Goal: Task Accomplishment & Management: Use online tool/utility

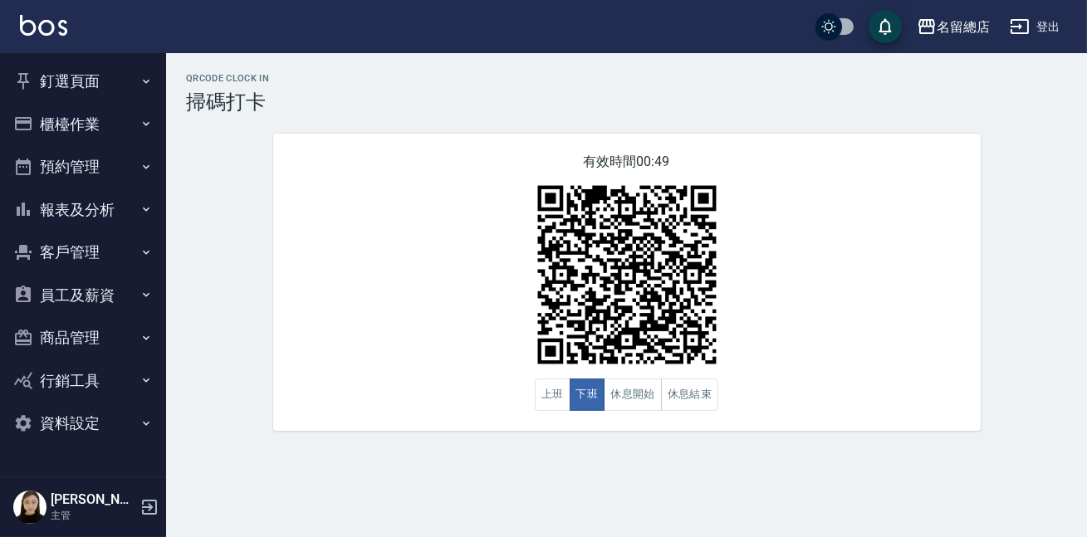
click at [89, 158] on button "預約管理" at bounding box center [83, 166] width 153 height 43
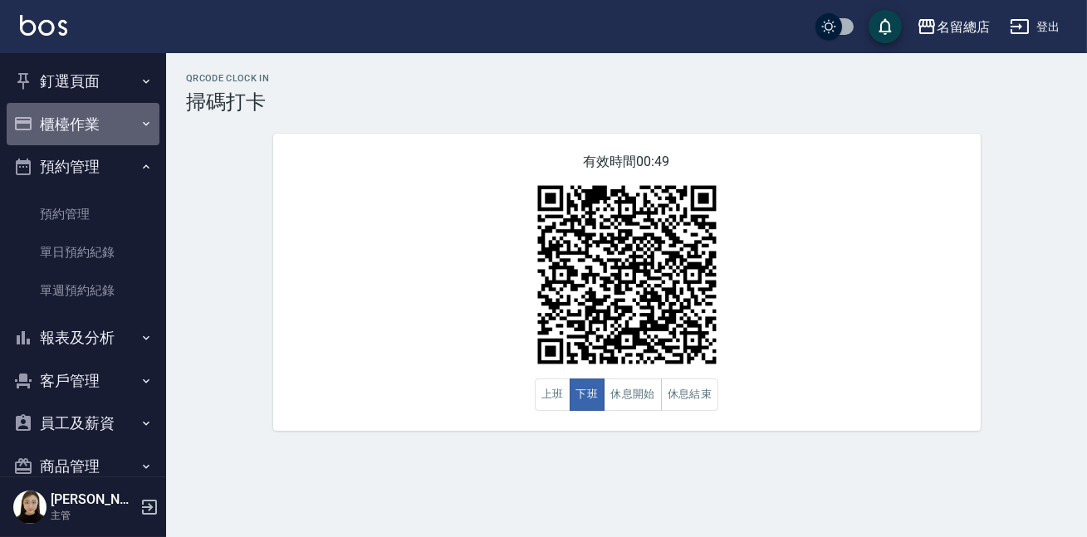
click at [84, 136] on button "櫃檯作業" at bounding box center [83, 124] width 153 height 43
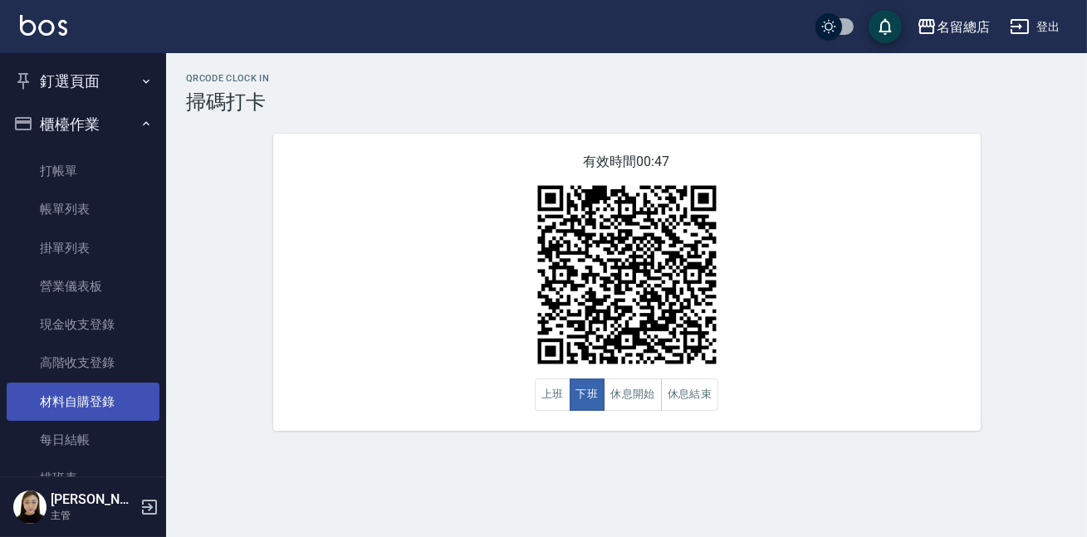
click at [120, 393] on link "材料自購登錄" at bounding box center [83, 402] width 153 height 38
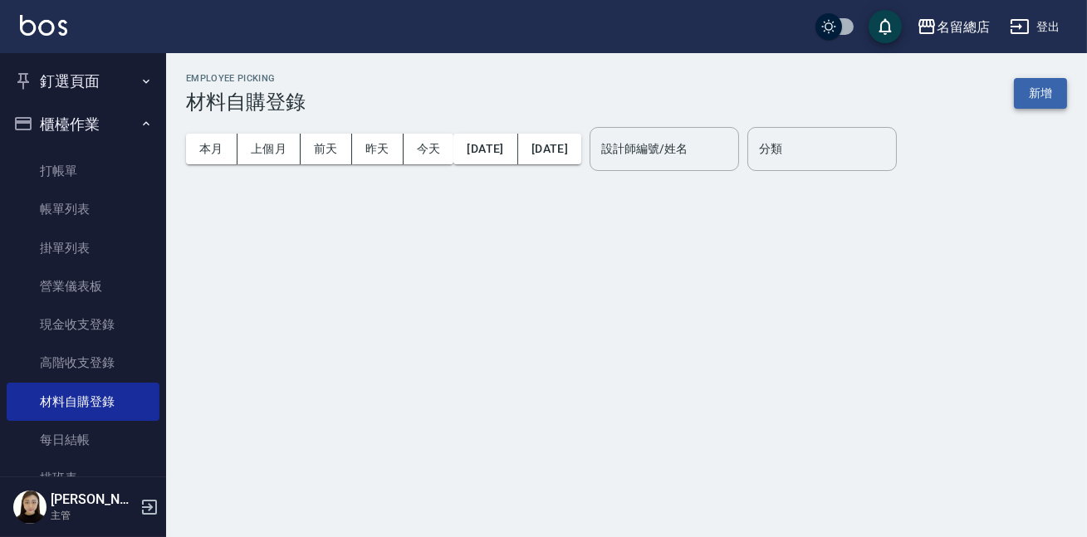
click at [1056, 97] on button "新增" at bounding box center [1040, 93] width 53 height 31
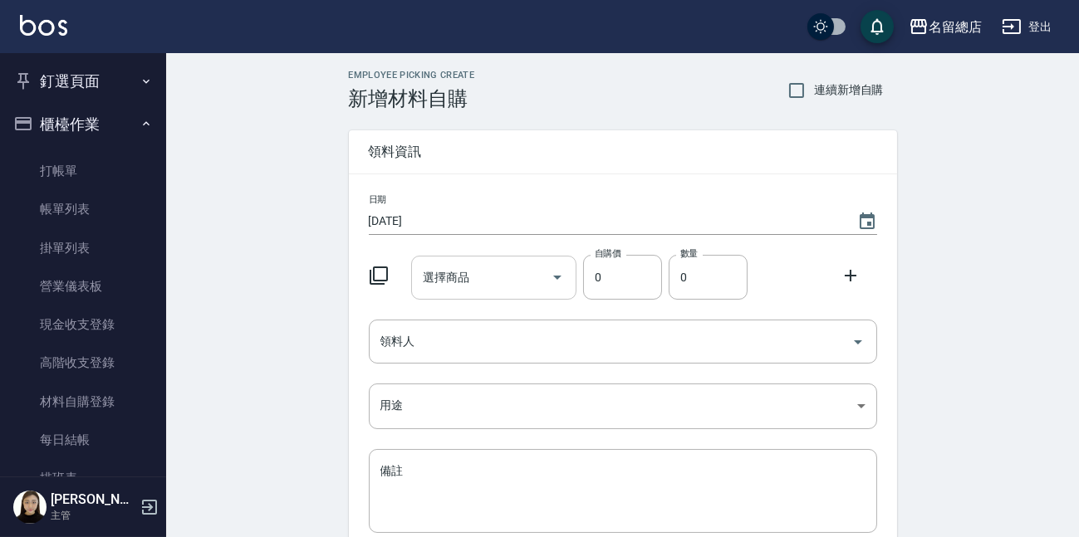
click at [458, 267] on input "選擇商品" at bounding box center [481, 277] width 125 height 29
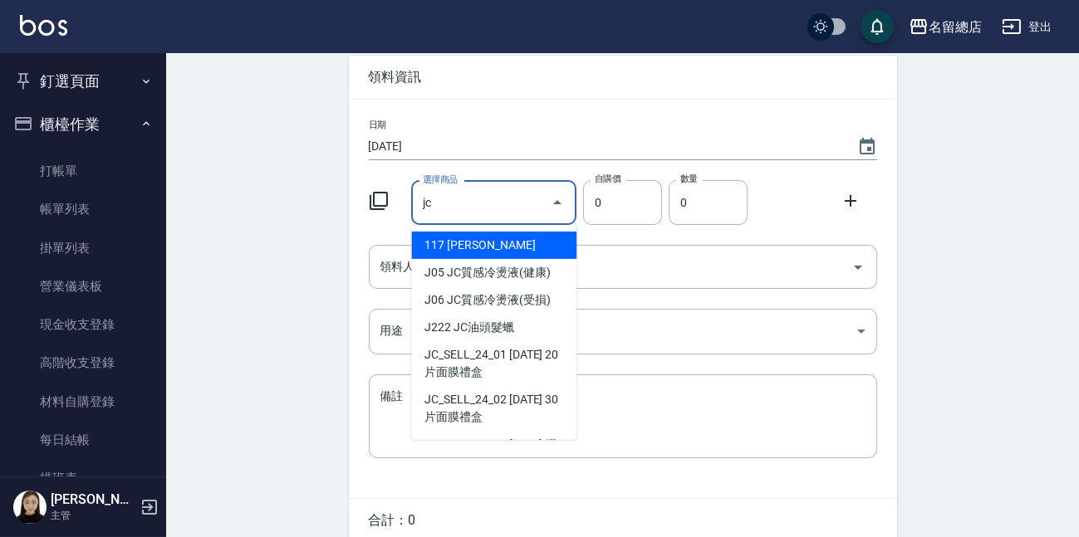
type input "j"
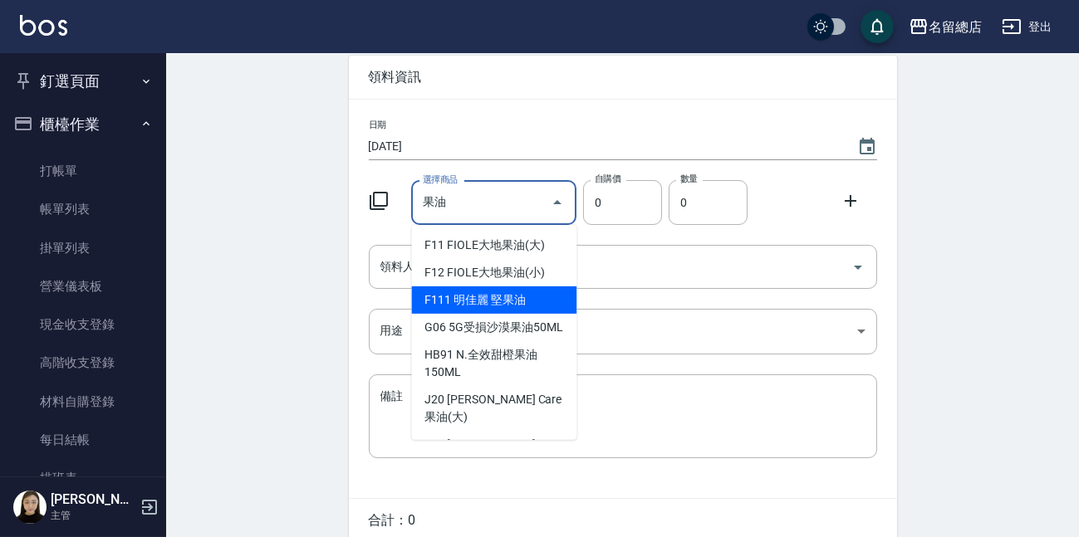
scroll to position [75, 0]
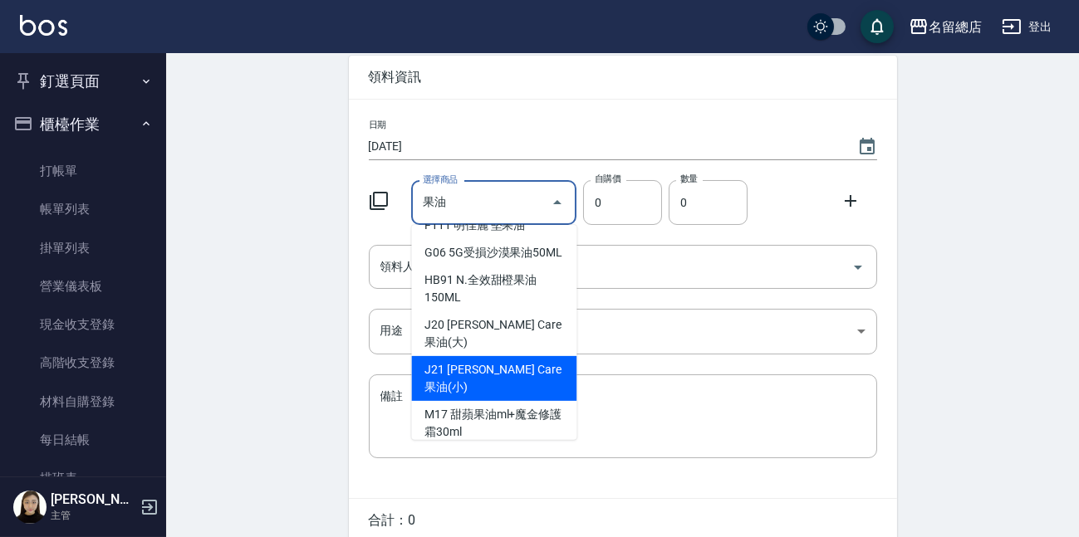
click at [527, 361] on li "J21 Jean Care 果油(小)" at bounding box center [493, 378] width 165 height 45
type input "Jean Care 果油(小)"
type input "32"
type input "1"
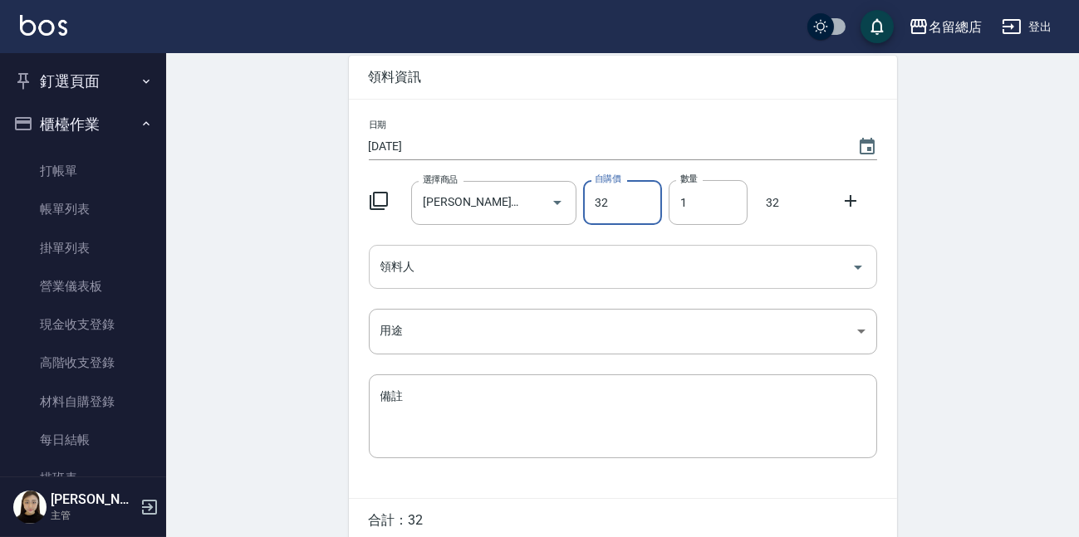
click at [572, 259] on input "領料人" at bounding box center [610, 266] width 468 height 29
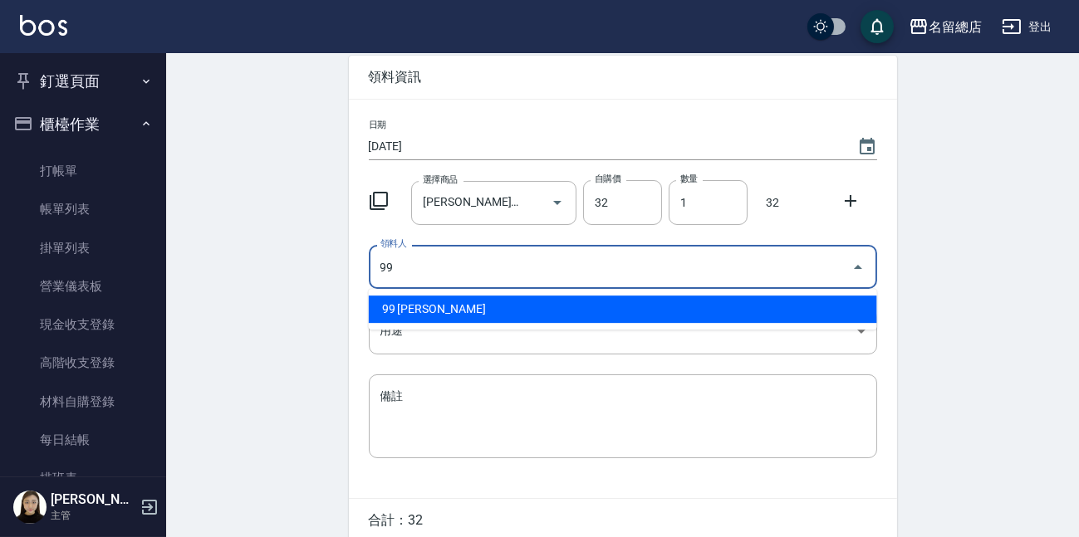
type input "99 洪嘉均"
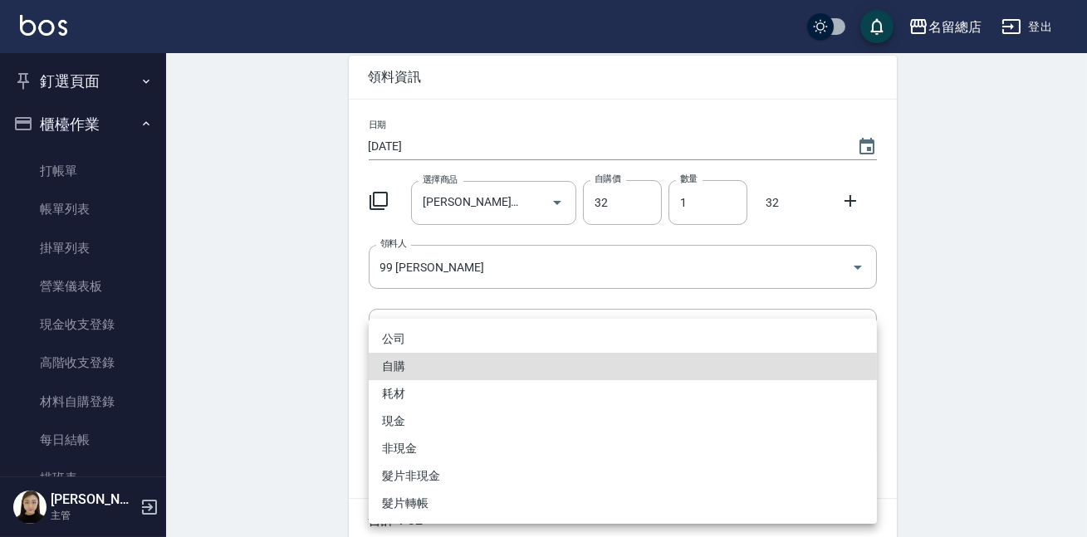
type input "自購"
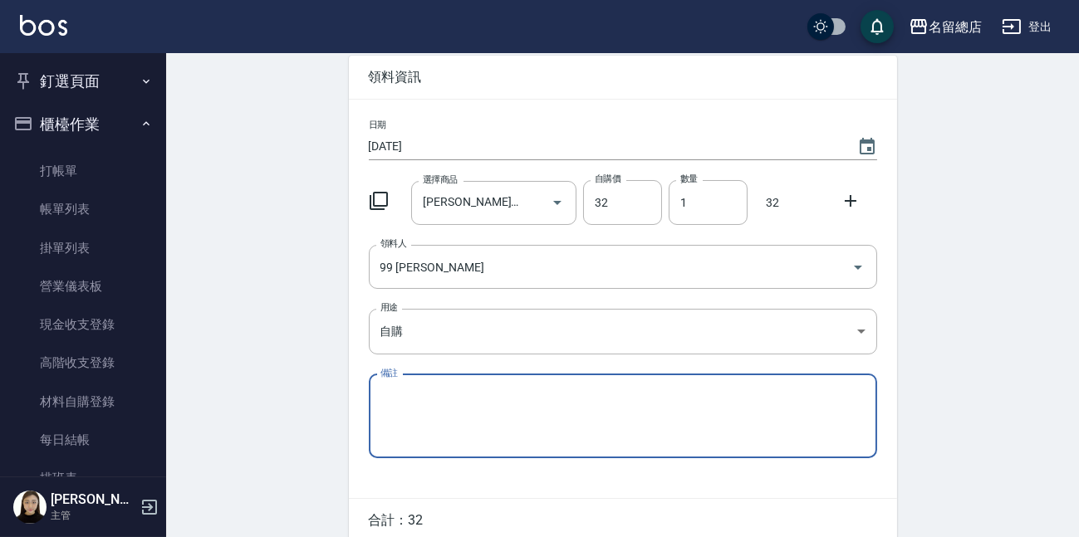
scroll to position [148, 0]
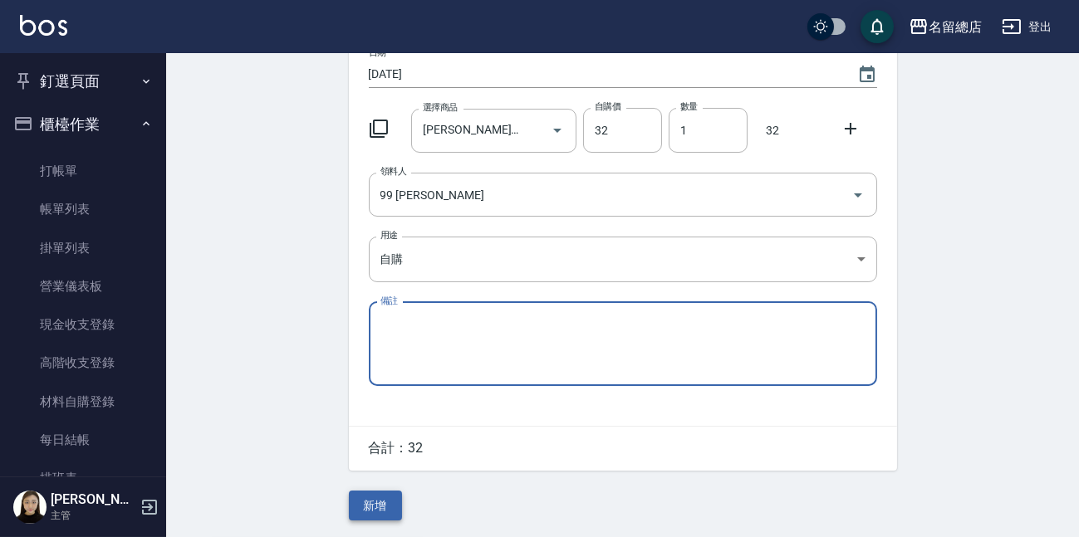
click at [377, 494] on button "新增" at bounding box center [375, 506] width 53 height 31
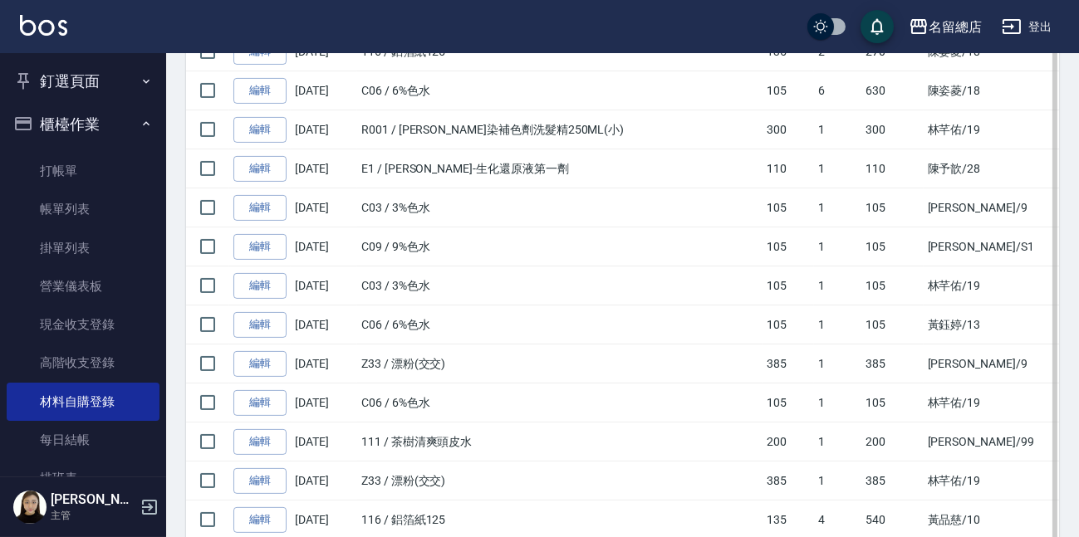
scroll to position [755, 0]
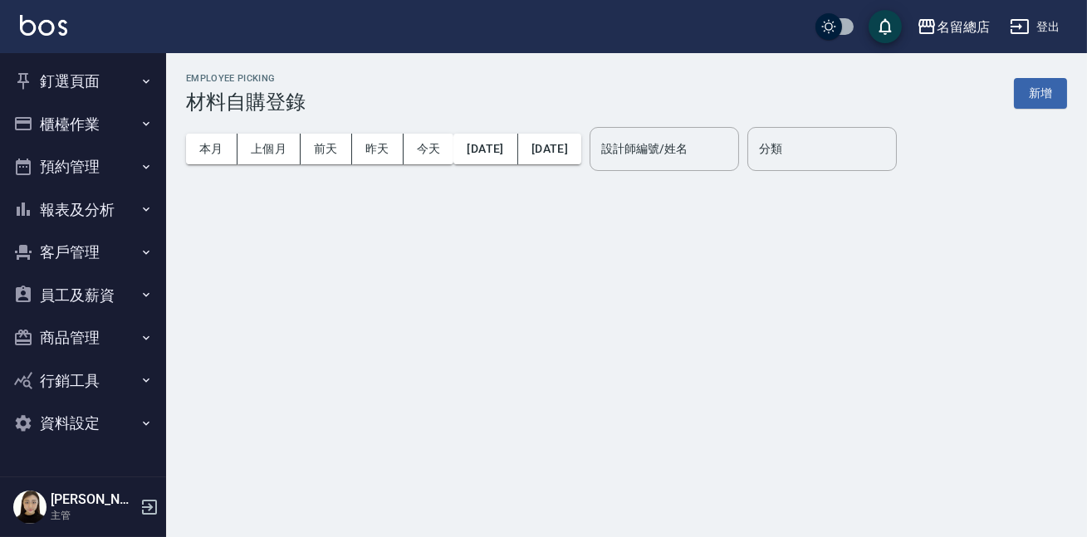
click at [49, 81] on button "釘選頁面" at bounding box center [83, 81] width 153 height 43
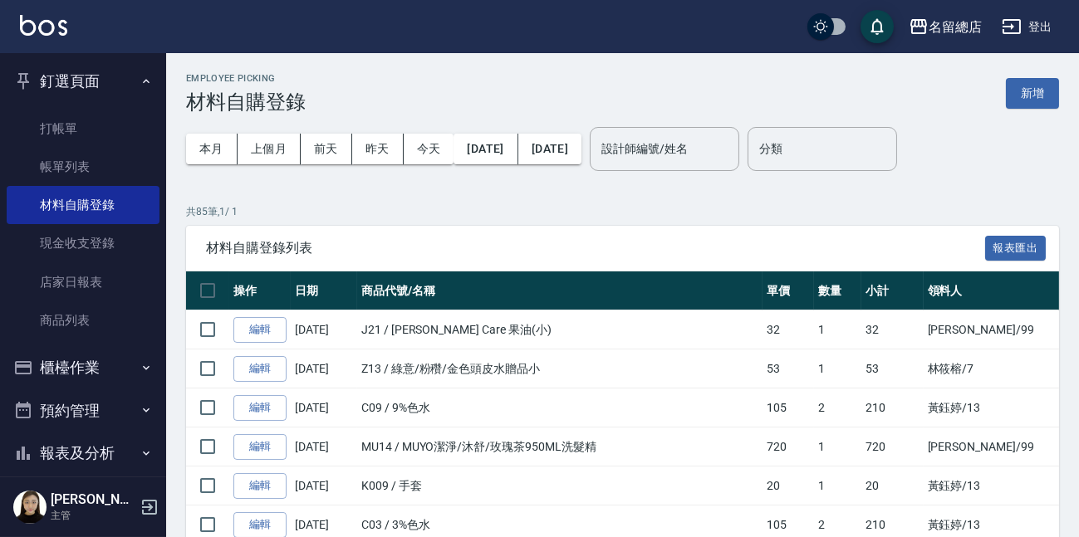
click at [82, 86] on button "釘選頁面" at bounding box center [83, 81] width 153 height 43
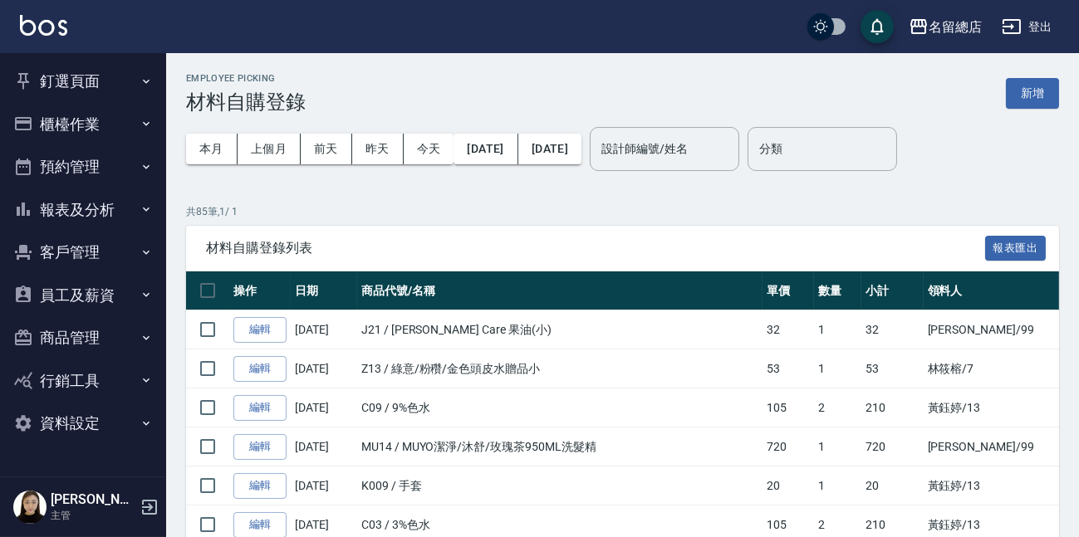
click at [101, 120] on button "櫃檯作業" at bounding box center [83, 124] width 153 height 43
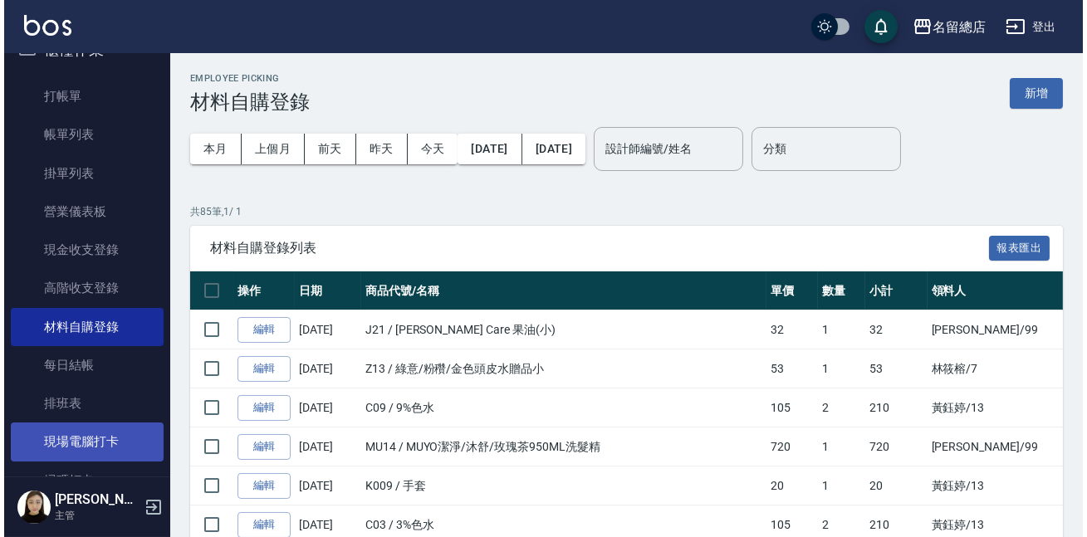
scroll to position [226, 0]
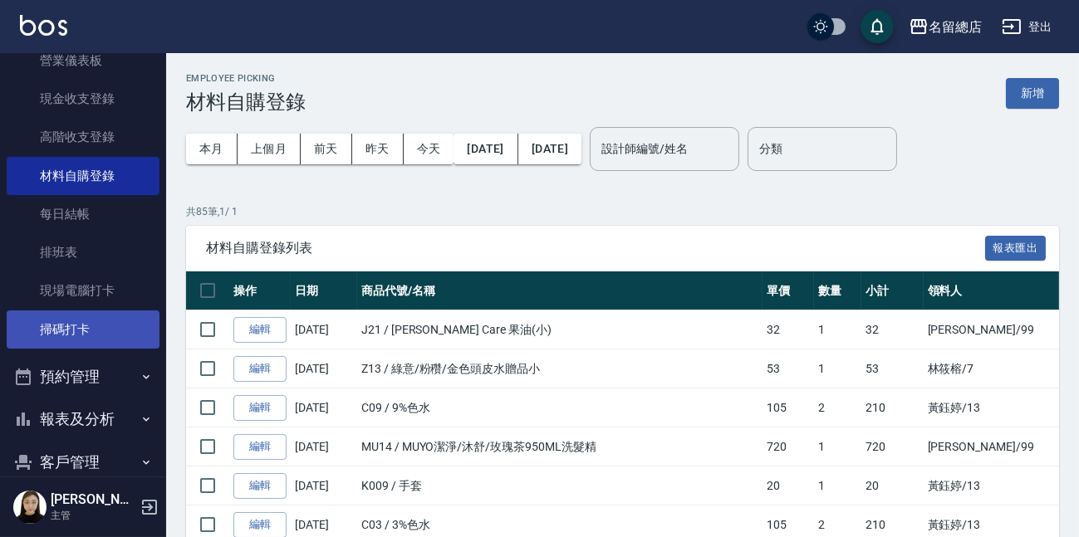
click at [87, 316] on link "掃碼打卡" at bounding box center [83, 330] width 153 height 38
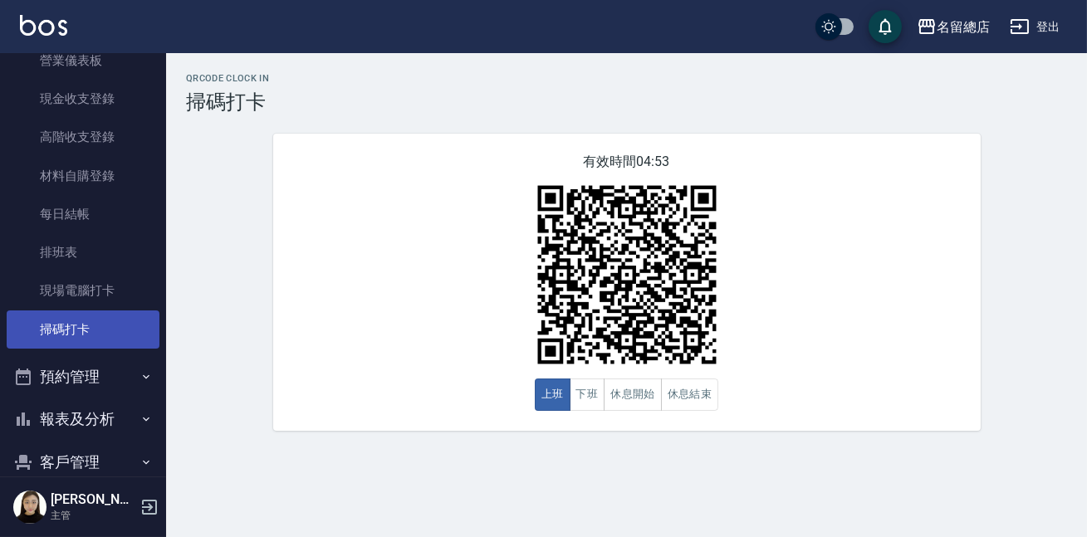
click at [87, 316] on link "掃碼打卡" at bounding box center [83, 330] width 153 height 38
click at [581, 397] on button "下班" at bounding box center [588, 395] width 36 height 32
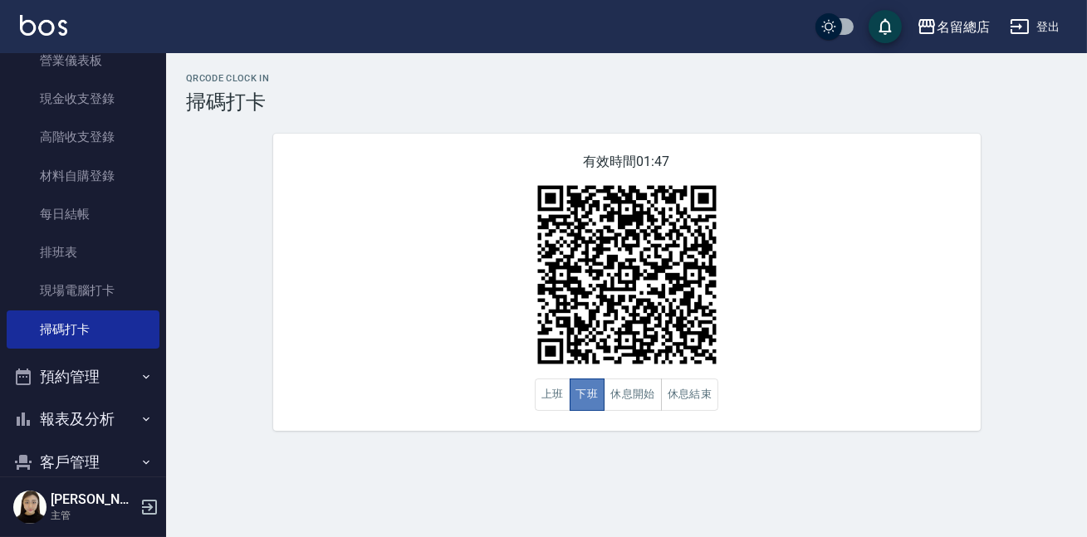
click at [581, 397] on button "下班" at bounding box center [588, 395] width 36 height 32
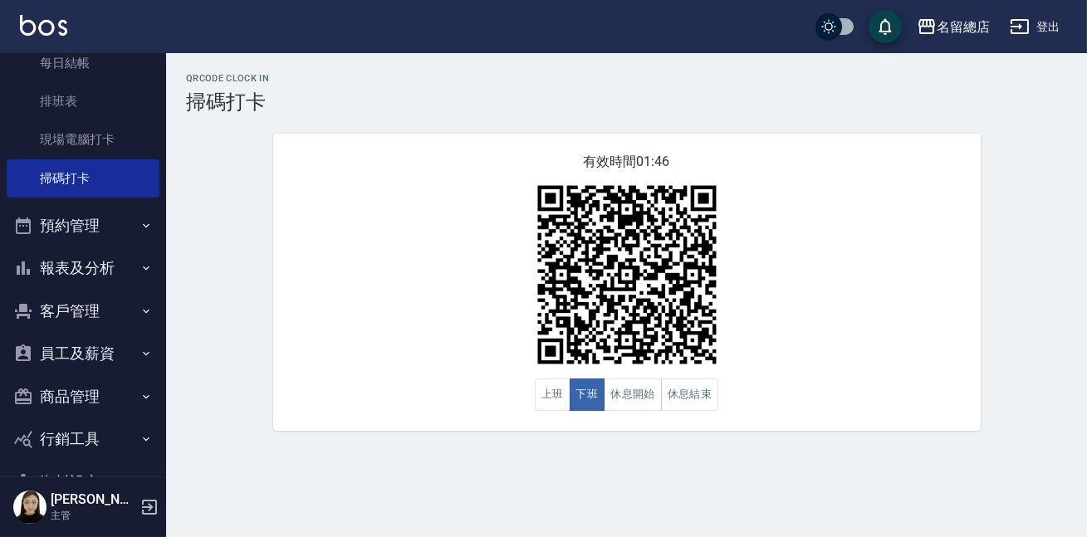
scroll to position [424, 0]
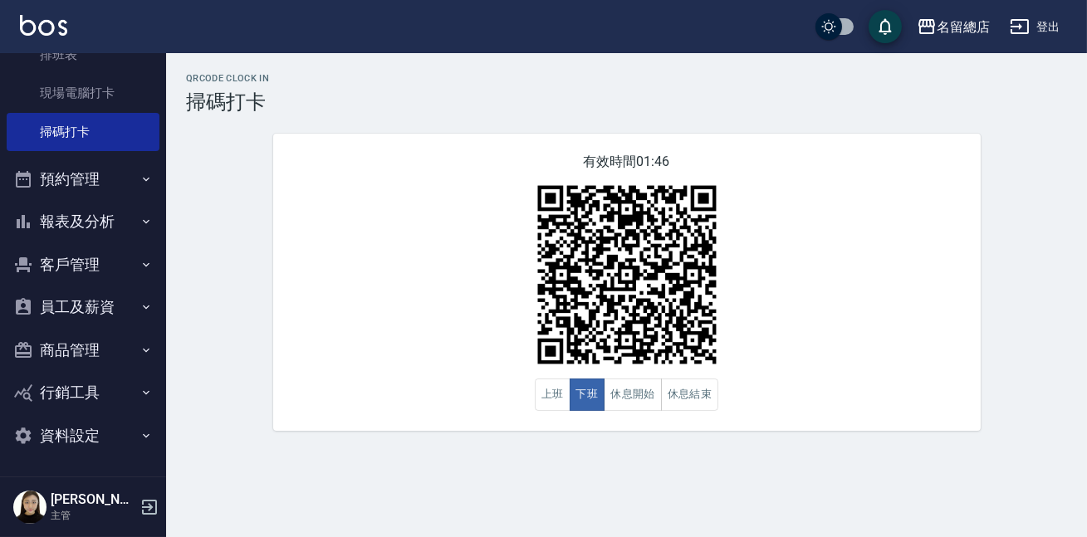
click at [87, 176] on button "預約管理" at bounding box center [83, 179] width 153 height 43
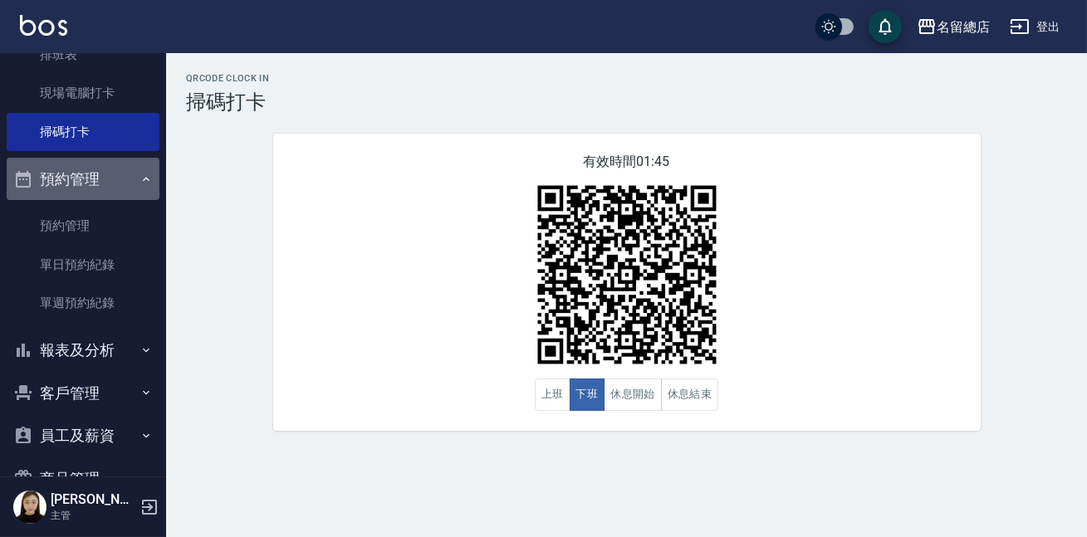
click at [87, 176] on button "預約管理" at bounding box center [83, 179] width 153 height 43
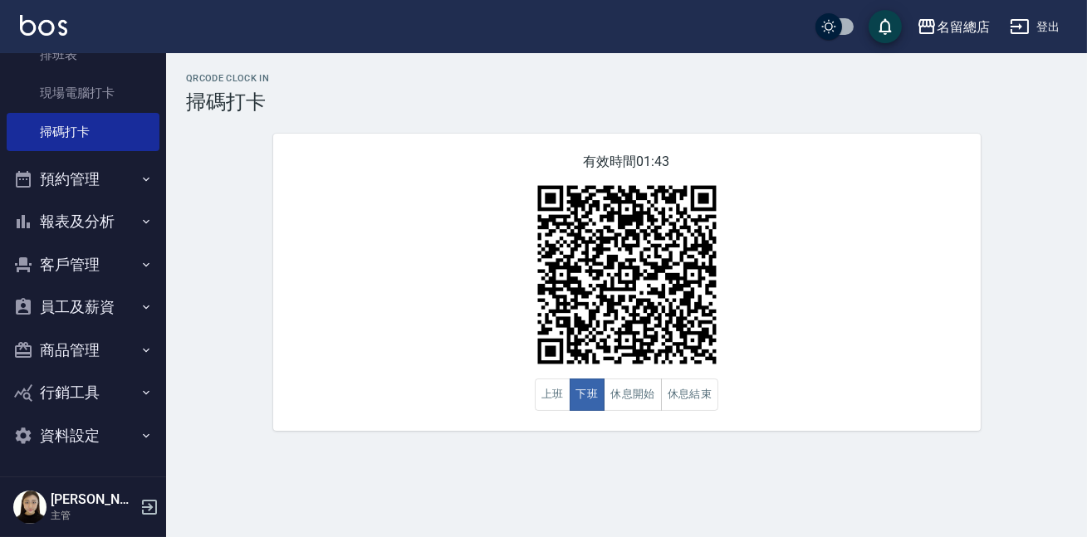
click at [73, 207] on button "報表及分析" at bounding box center [83, 221] width 153 height 43
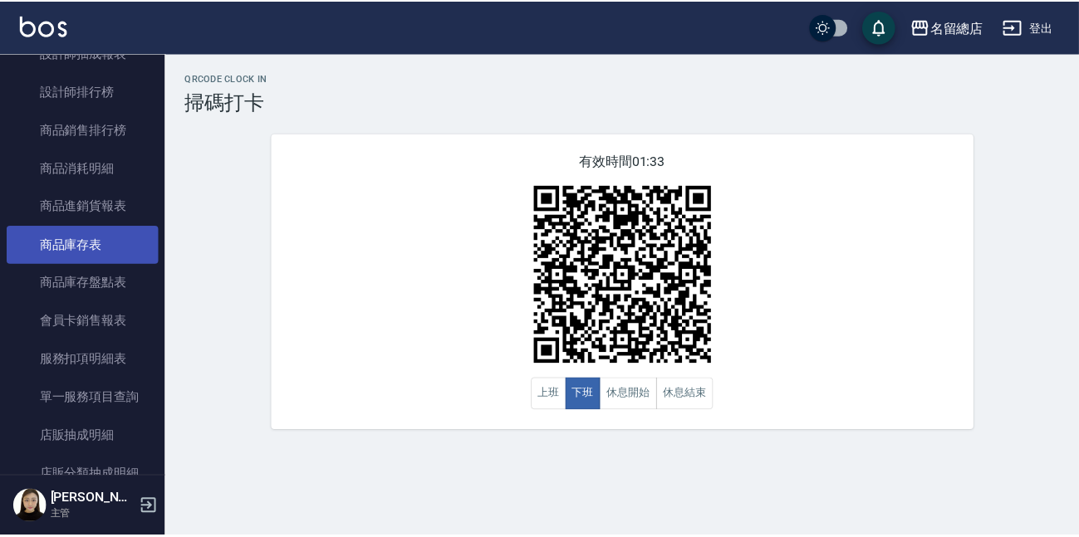
scroll to position [1180, 0]
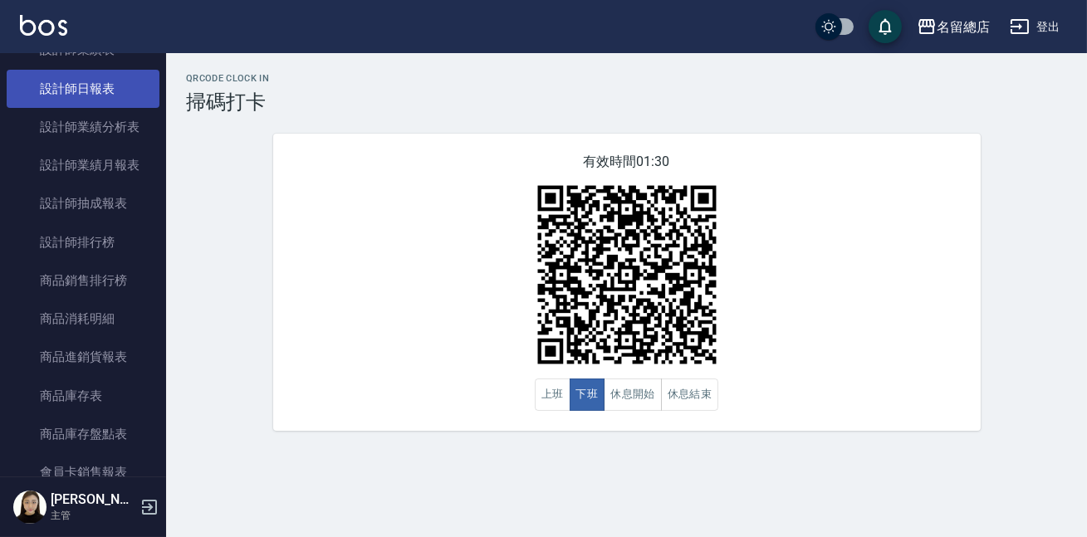
click at [87, 85] on link "設計師日報表" at bounding box center [83, 89] width 153 height 38
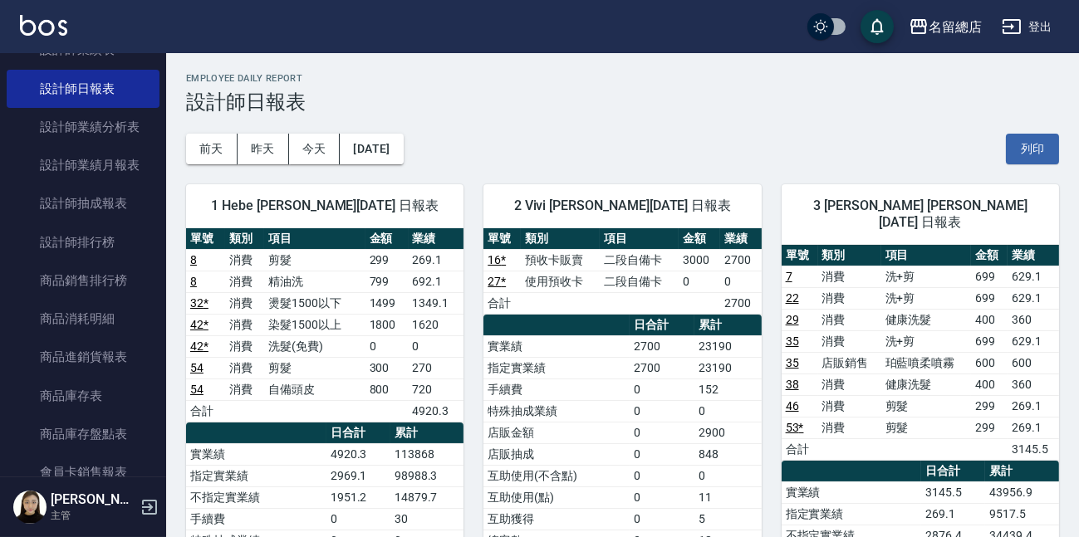
click at [360, 322] on td "染髮1500以上" at bounding box center [314, 325] width 100 height 22
click at [867, 291] on td "消費" at bounding box center [849, 298] width 63 height 22
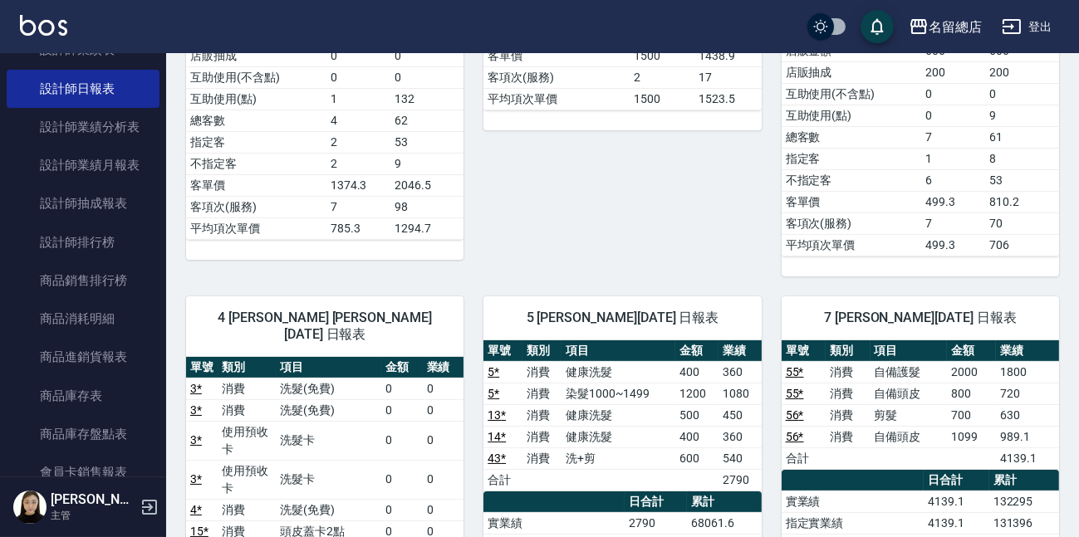
scroll to position [679, 0]
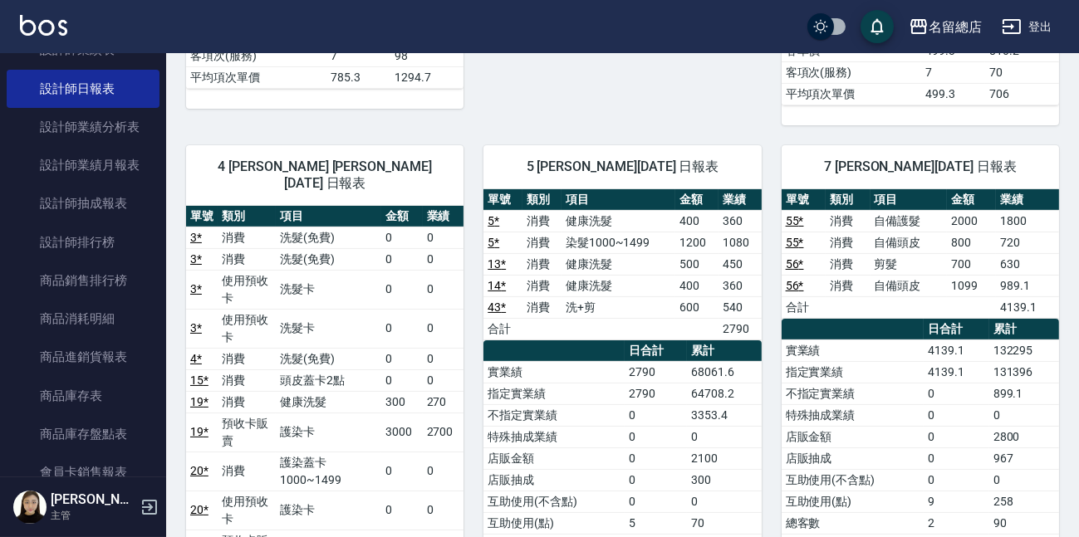
click at [986, 296] on td "a dense table" at bounding box center [971, 307] width 49 height 22
click at [1001, 340] on td "132295" at bounding box center [1024, 351] width 70 height 22
drag, startPoint x: 997, startPoint y: 331, endPoint x: 992, endPoint y: 323, distance: 9.7
click at [989, 340] on tr "實業績 4139.1 132295" at bounding box center [919, 351] width 277 height 22
drag, startPoint x: 1001, startPoint y: 321, endPoint x: 1012, endPoint y: 321, distance: 11.6
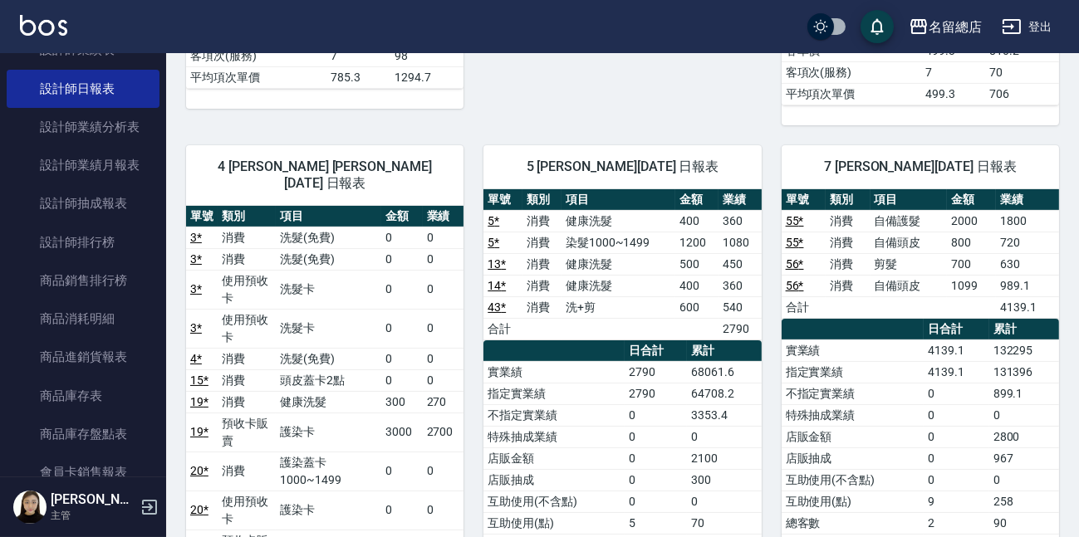
click at [1005, 340] on td "132295" at bounding box center [1024, 351] width 70 height 22
click at [1020, 340] on td "132295" at bounding box center [1024, 351] width 70 height 22
click at [1015, 340] on td "132295" at bounding box center [1024, 351] width 70 height 22
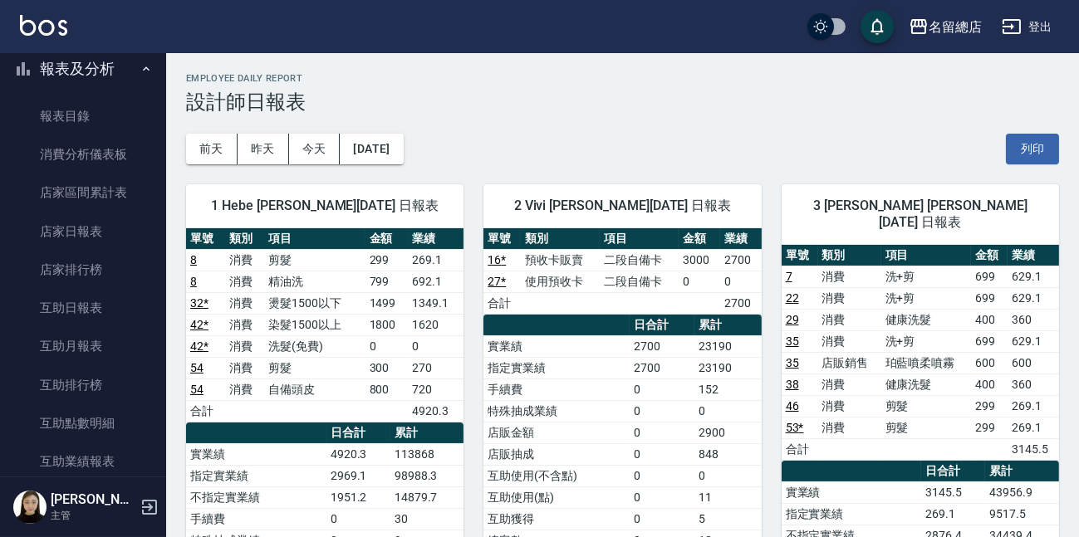
scroll to position [425, 0]
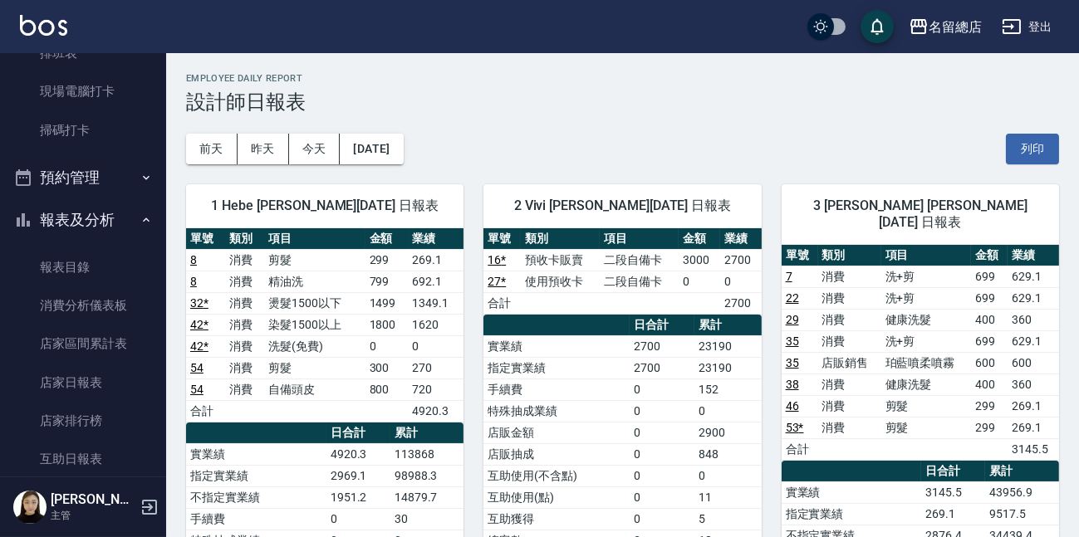
click at [124, 215] on button "報表及分析" at bounding box center [83, 219] width 153 height 43
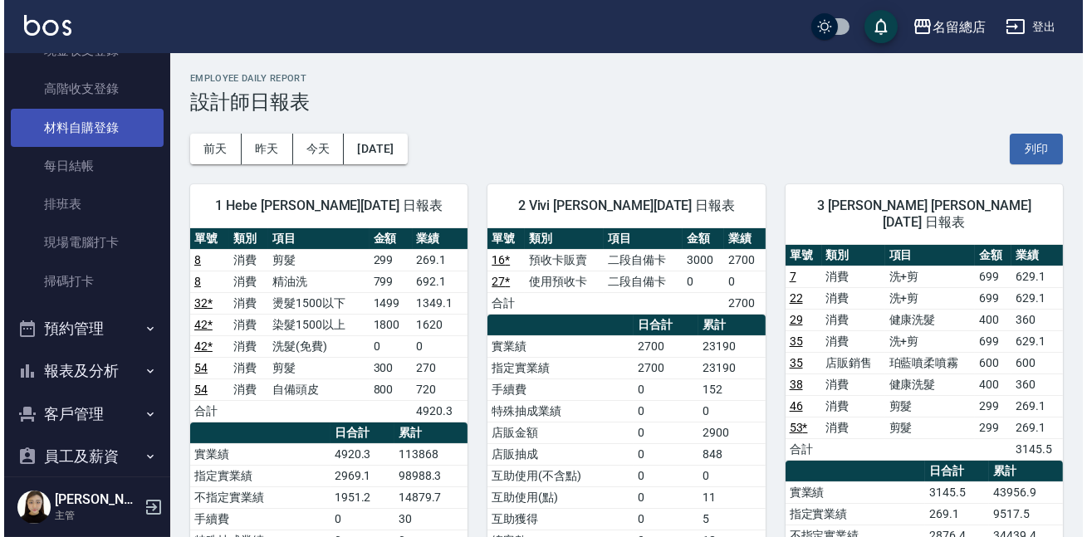
scroll to position [199, 0]
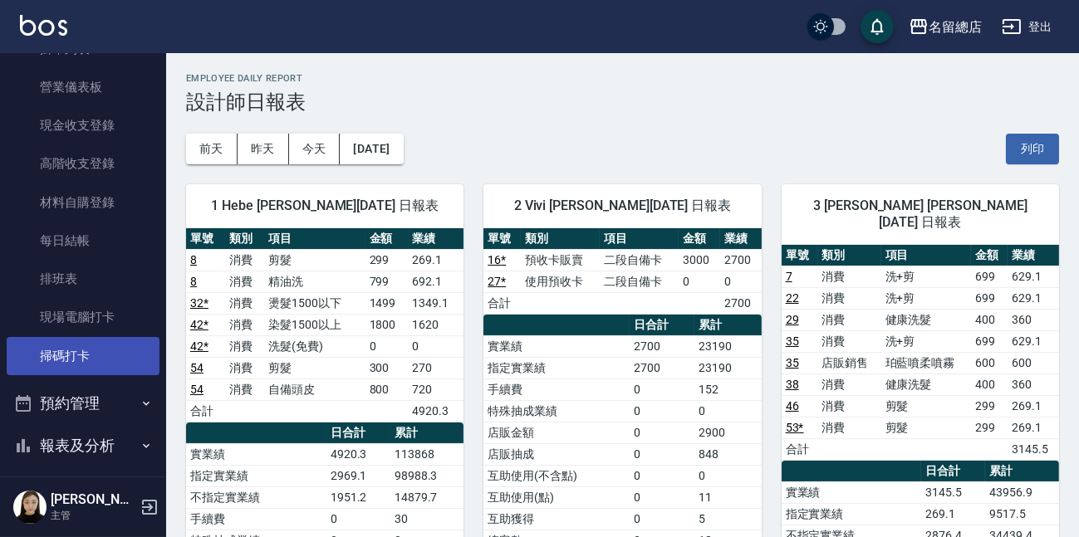
click at [106, 348] on link "掃碼打卡" at bounding box center [83, 356] width 153 height 38
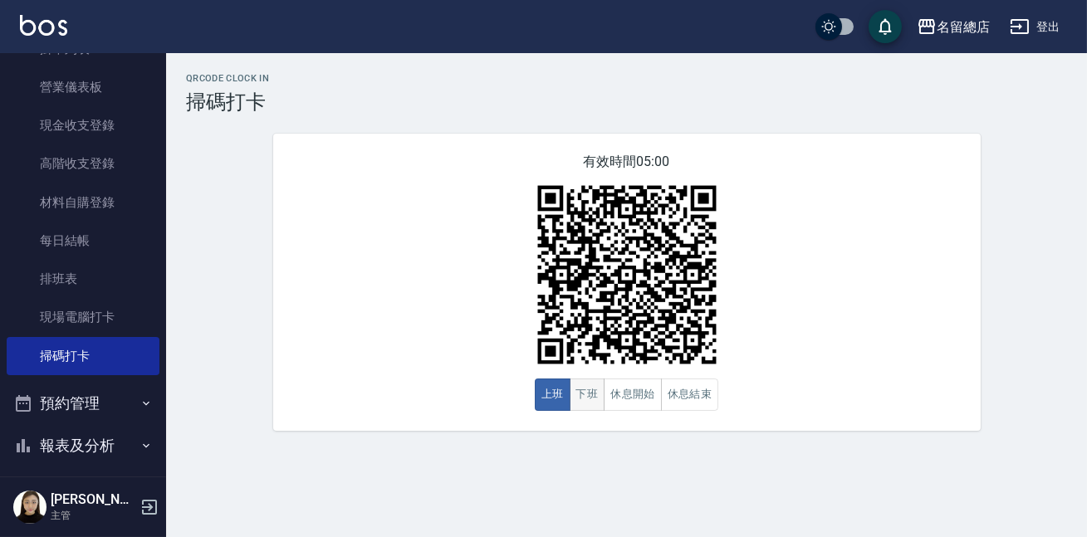
click at [579, 399] on button "下班" at bounding box center [588, 395] width 36 height 32
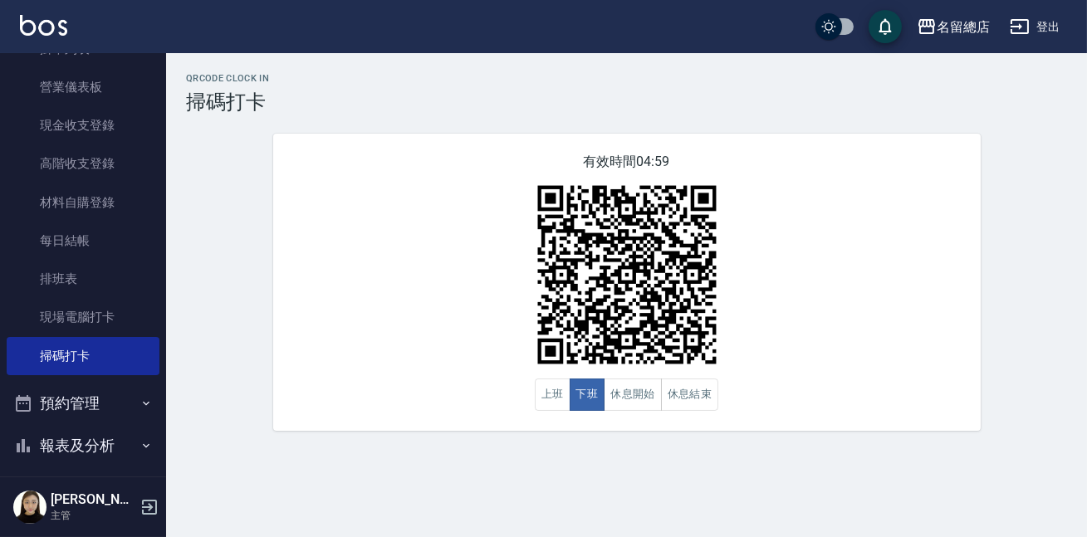
click at [304, 370] on div "有效時間 04:59 上班 下班 休息開始 休息結束" at bounding box center [627, 282] width 708 height 297
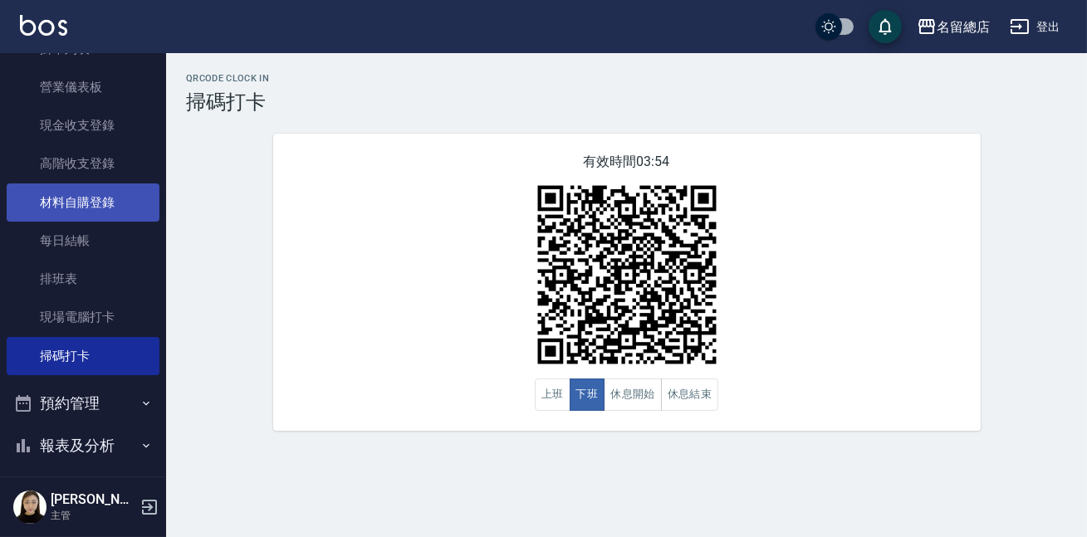
scroll to position [424, 0]
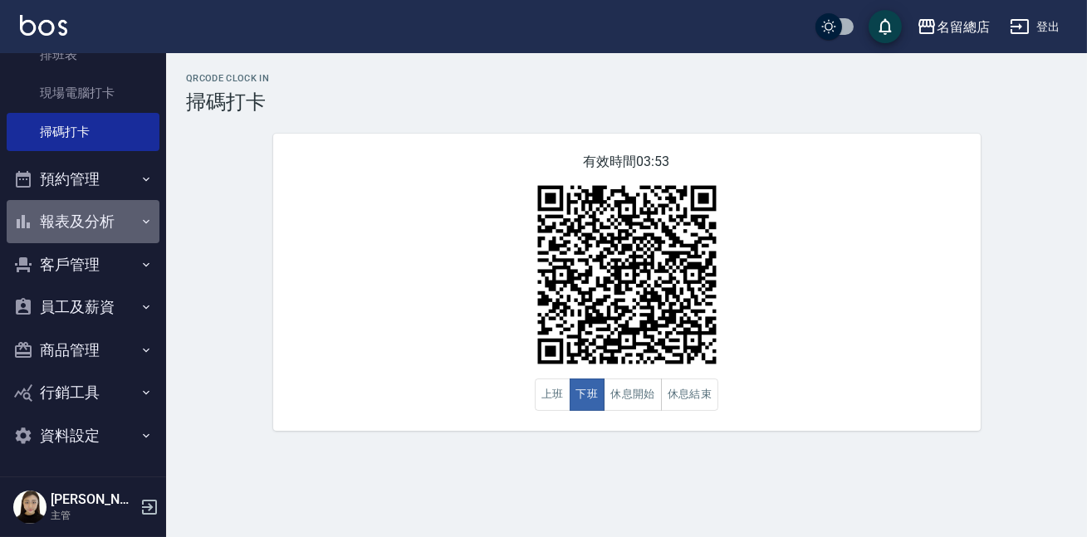
click at [99, 227] on button "報表及分析" at bounding box center [83, 221] width 153 height 43
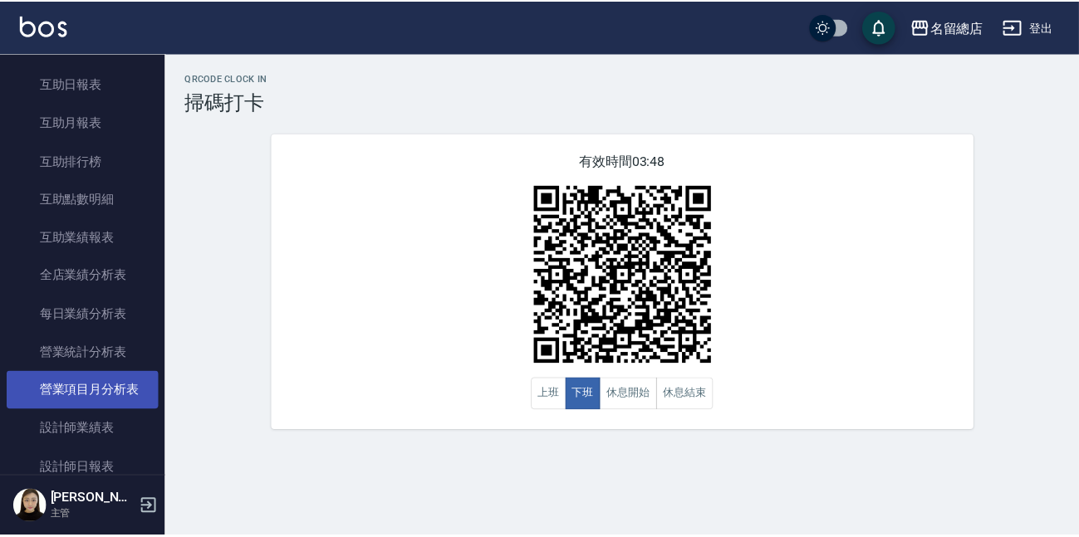
scroll to position [952, 0]
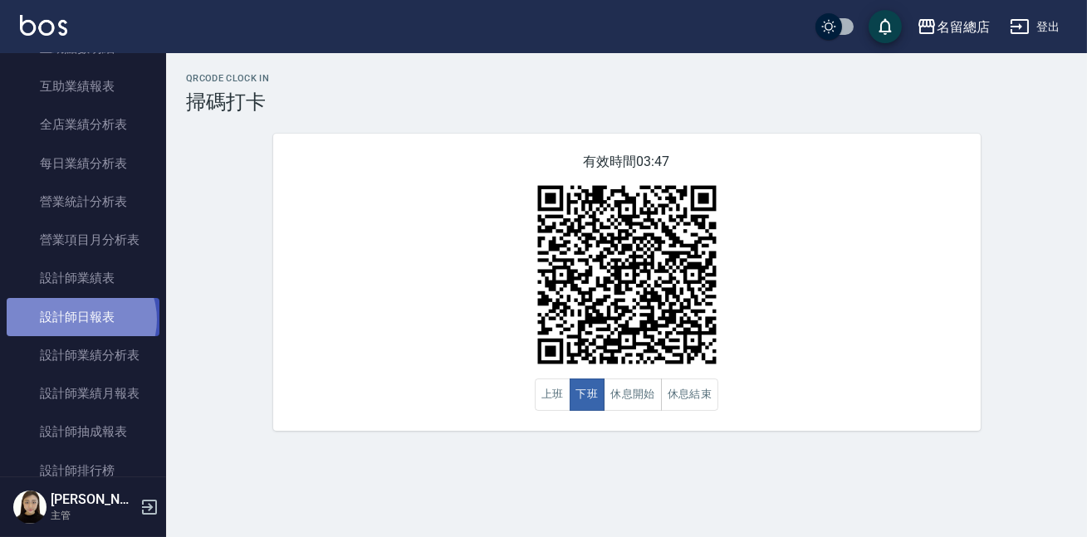
click at [80, 319] on link "設計師日報表" at bounding box center [83, 317] width 153 height 38
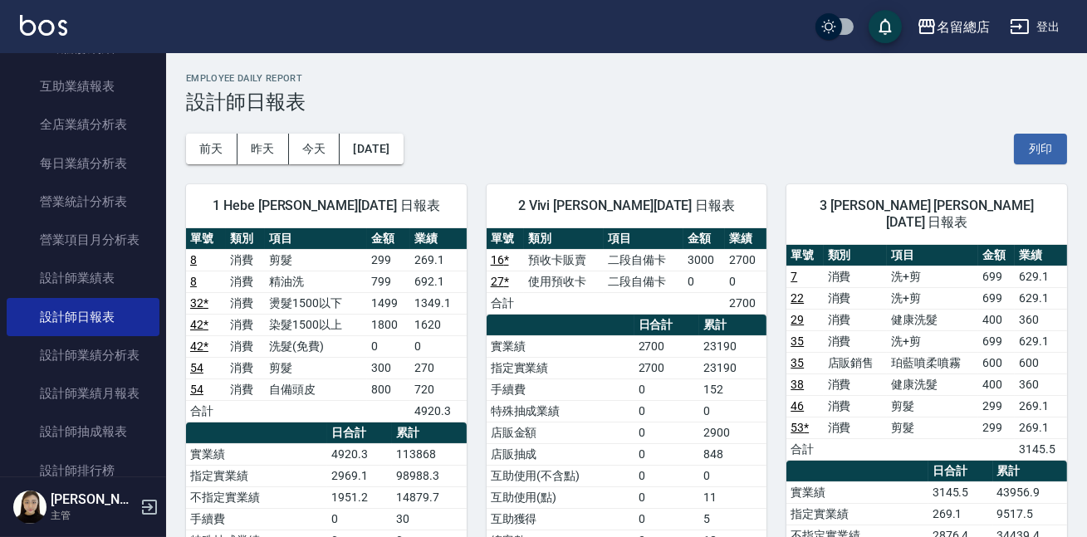
click at [886, 135] on div "[DATE] [DATE] [DATE] [DATE] 列印" at bounding box center [626, 149] width 881 height 71
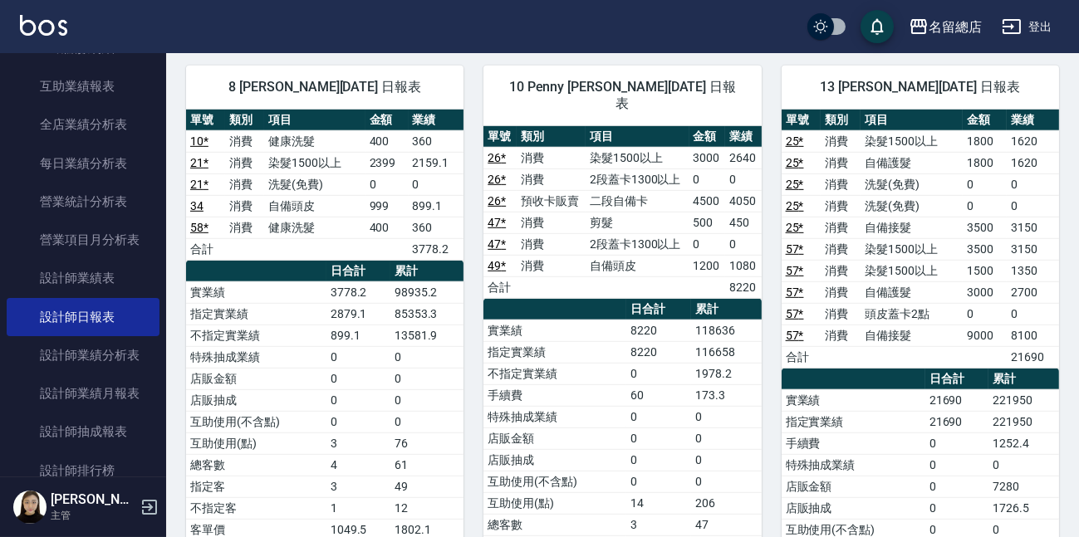
scroll to position [1661, 0]
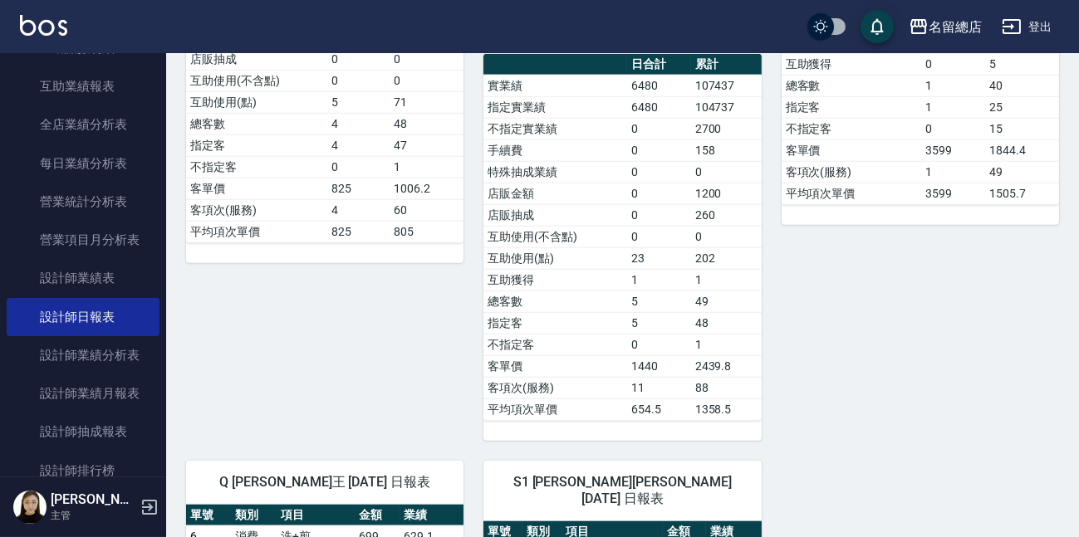
scroll to position [2944, 0]
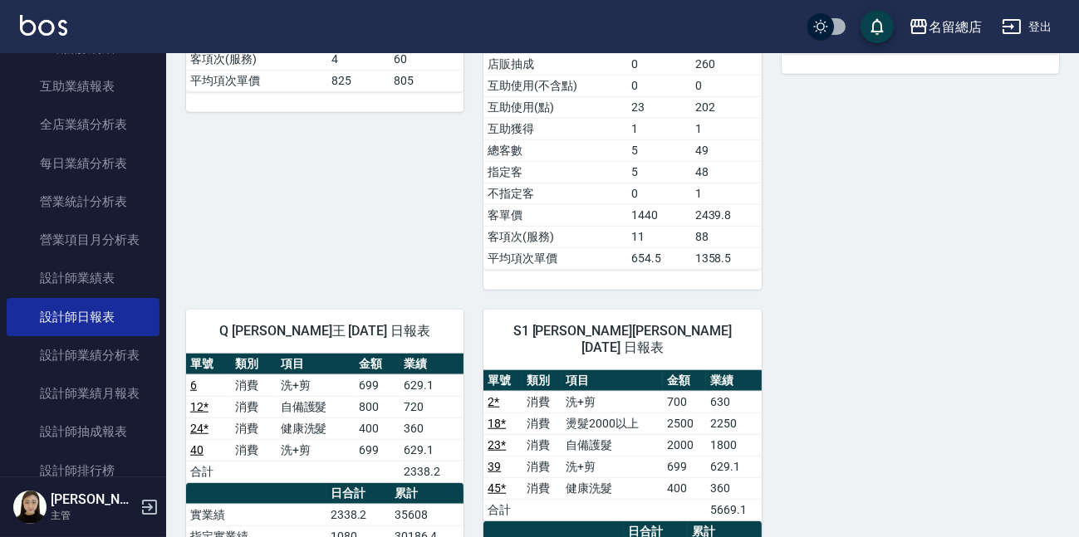
click at [365, 310] on div "Q [PERSON_NAME]王 [DATE] 日報表" at bounding box center [324, 331] width 277 height 43
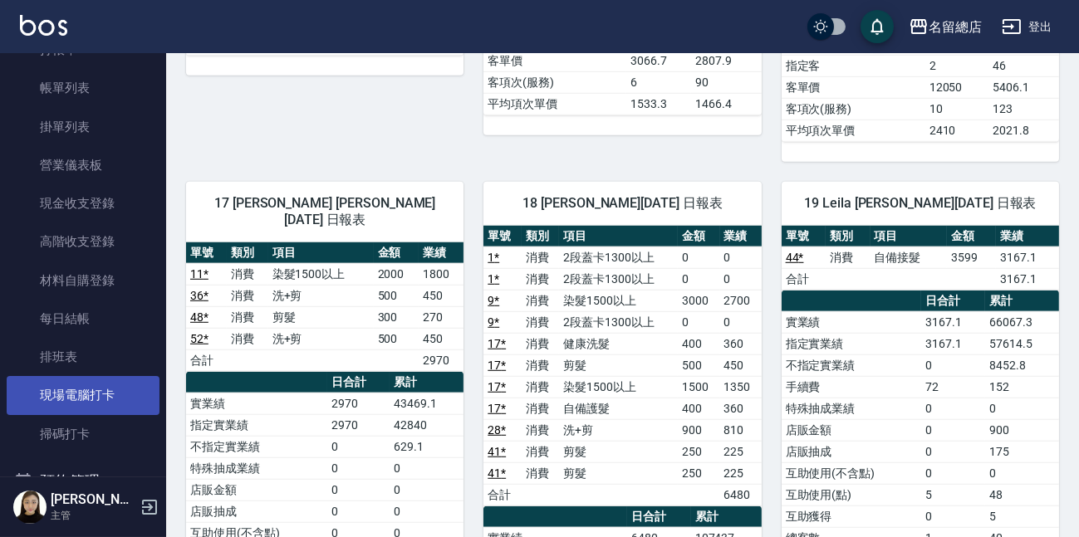
scroll to position [272, 0]
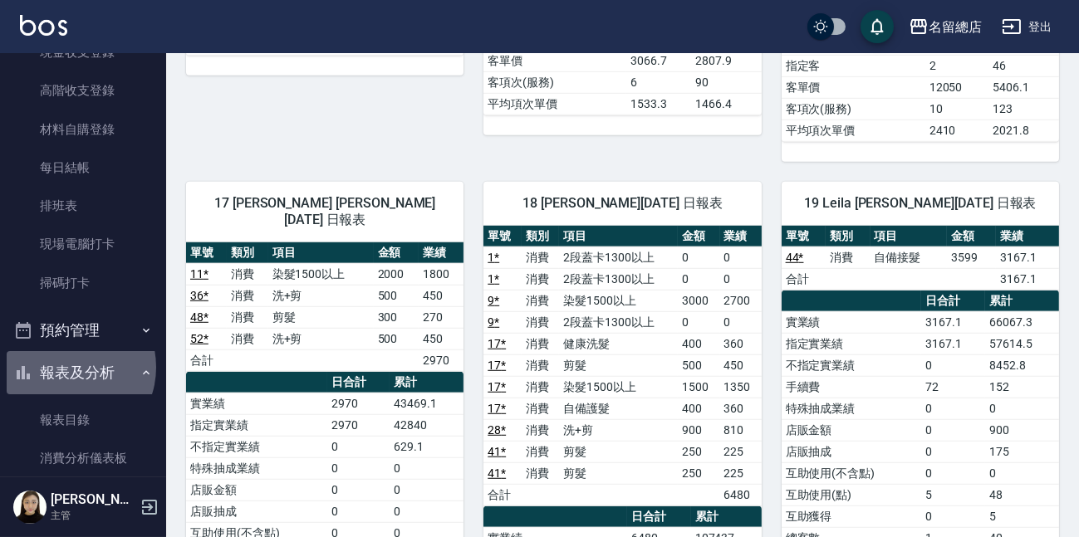
click at [68, 367] on button "報表及分析" at bounding box center [83, 372] width 153 height 43
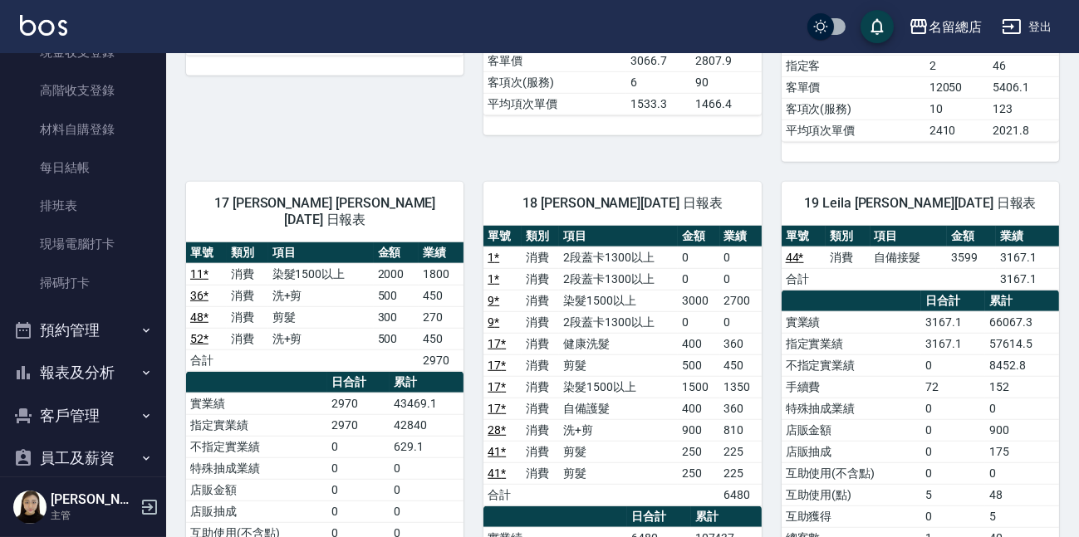
click at [433, 162] on div "17 [PERSON_NAME] [PERSON_NAME][DATE] 日報表 單號 類別 項目 金額 業績 11 * 消費 染髮1500以上 2000 1…" at bounding box center [314, 528] width 297 height 732
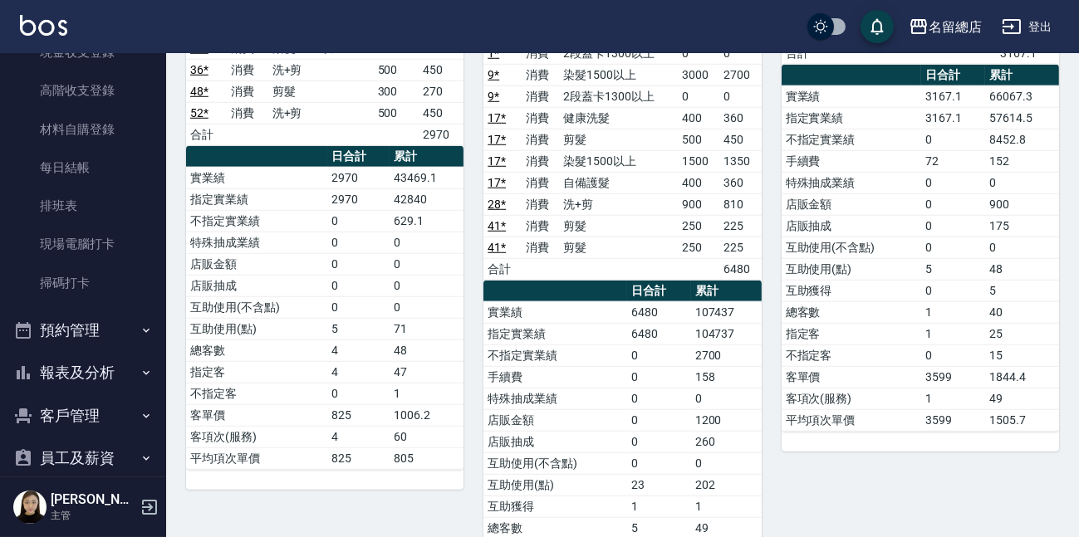
scroll to position [2416, 0]
